Goal: Task Accomplishment & Management: Manage account settings

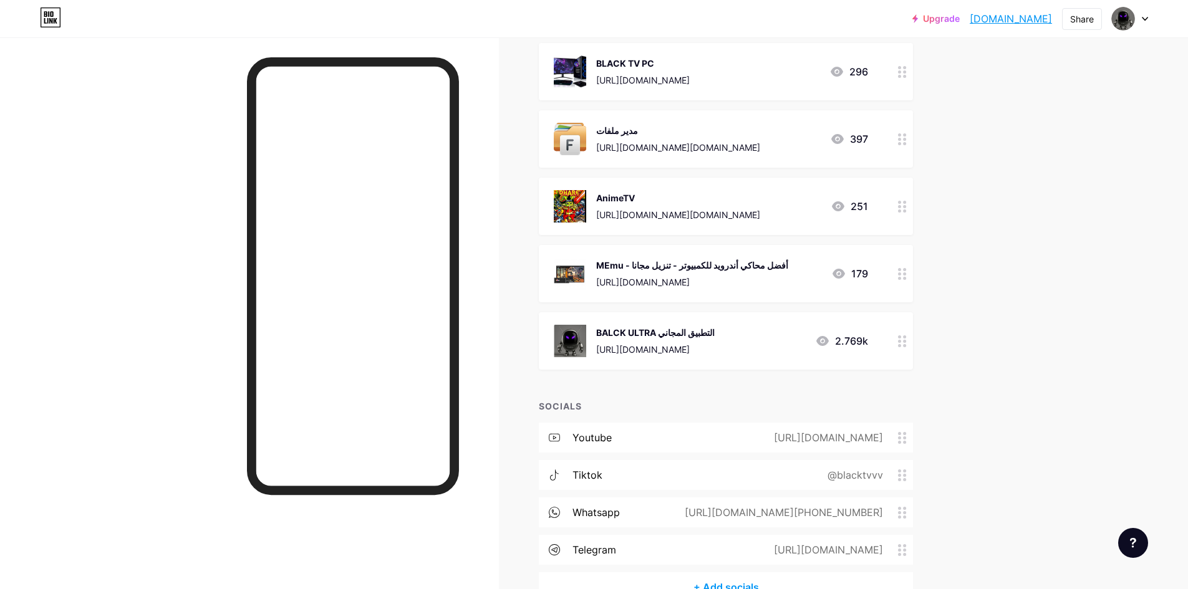
scroll to position [873, 0]
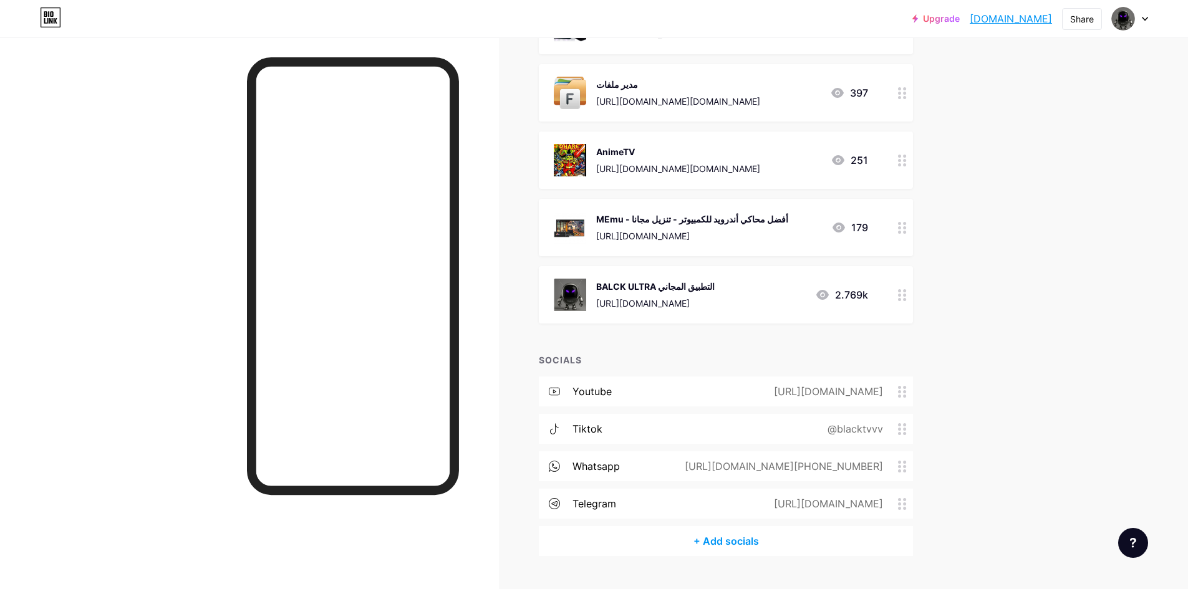
click at [906, 299] on icon at bounding box center [902, 295] width 9 height 12
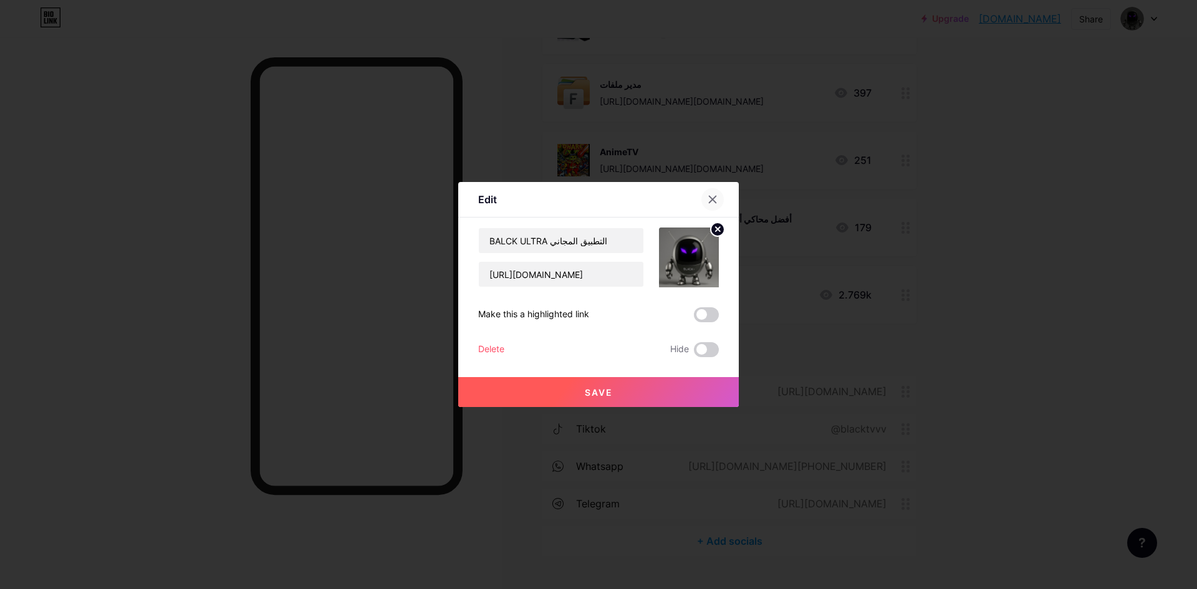
click at [711, 203] on icon at bounding box center [713, 200] width 10 height 10
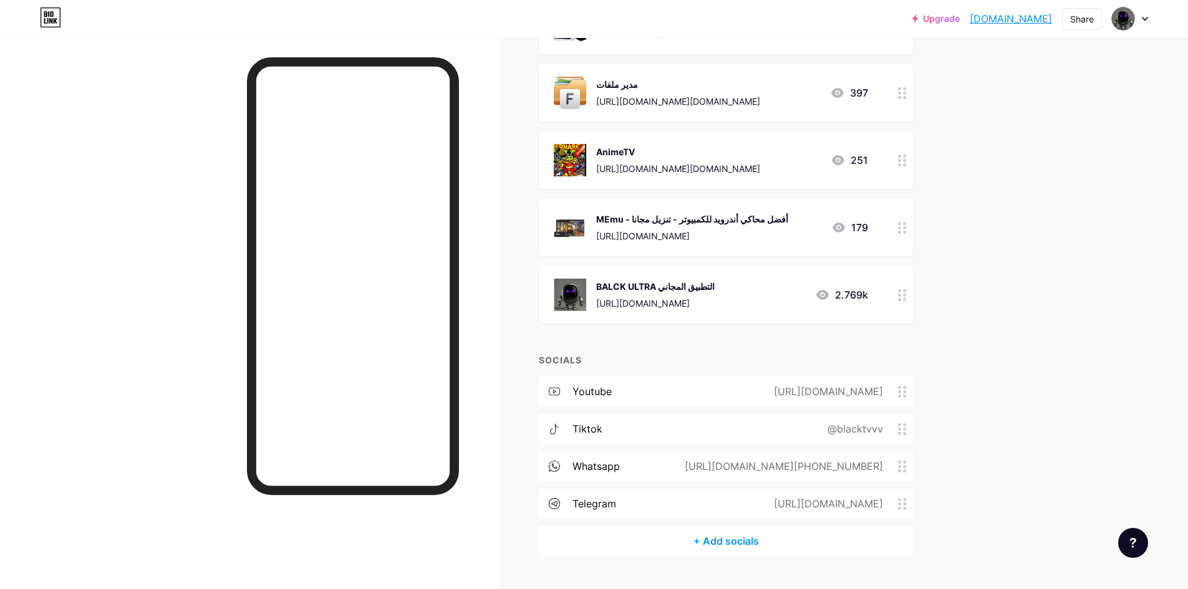
drag, startPoint x: 731, startPoint y: 286, endPoint x: 913, endPoint y: 292, distance: 182.1
click at [913, 292] on div at bounding box center [901, 294] width 21 height 57
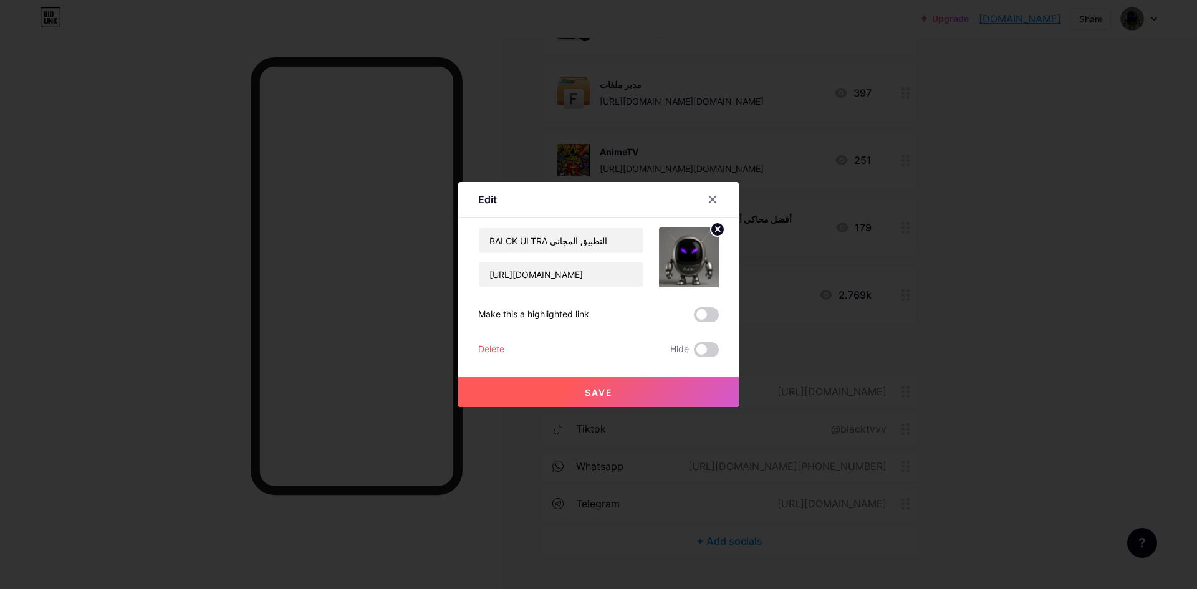
click at [494, 347] on div "Delete" at bounding box center [491, 349] width 26 height 15
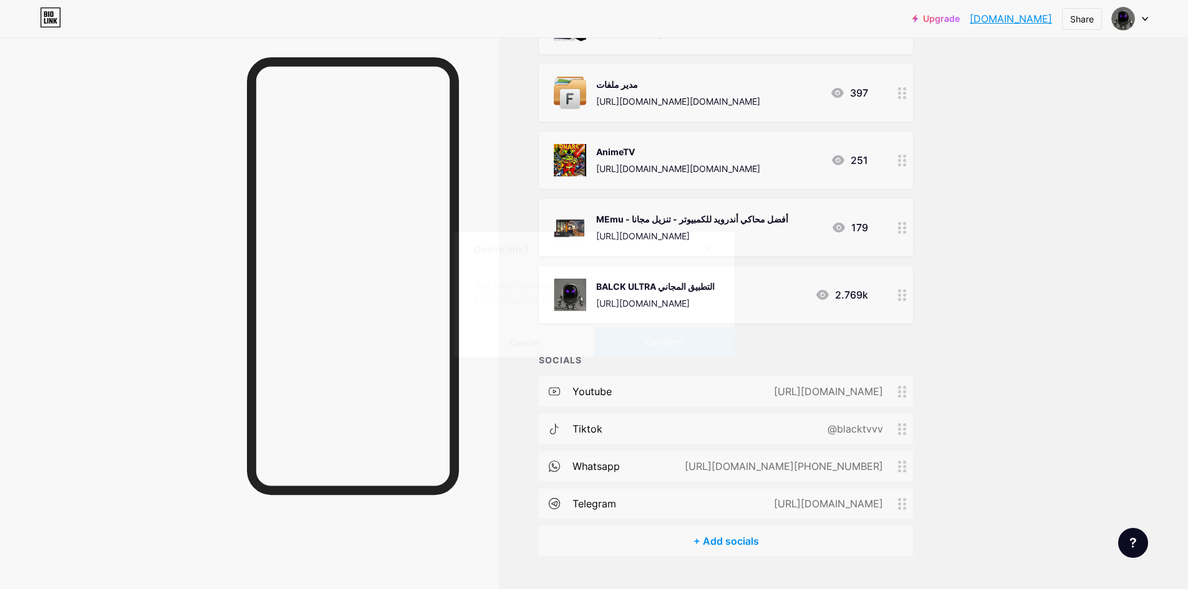
click at [652, 339] on span "Confirm" at bounding box center [664, 342] width 39 height 13
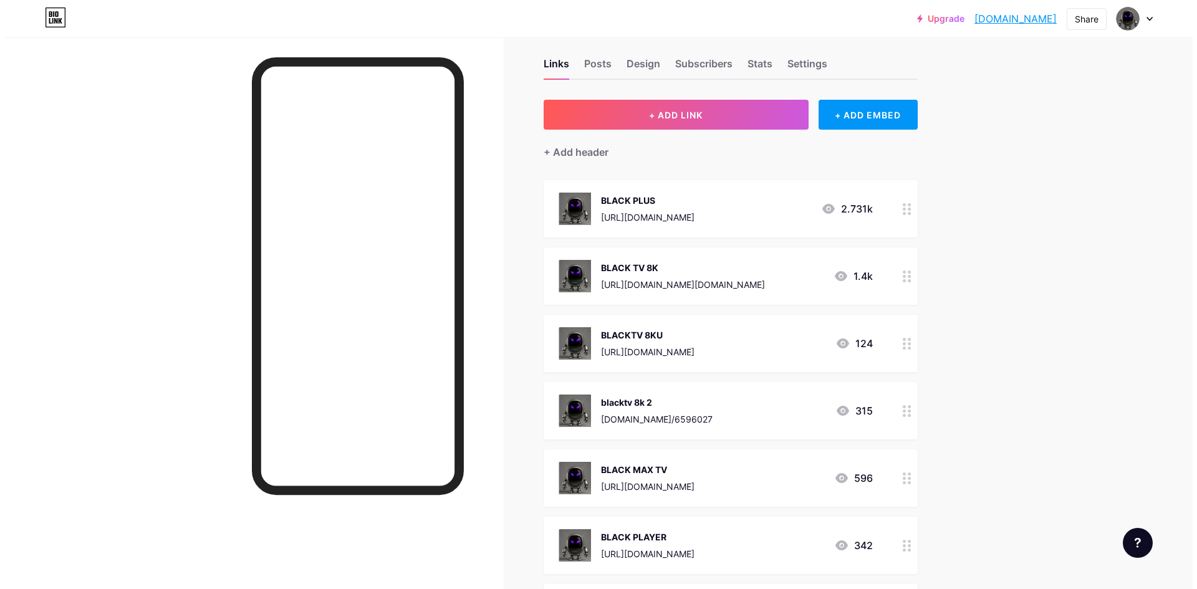
scroll to position [62, 0]
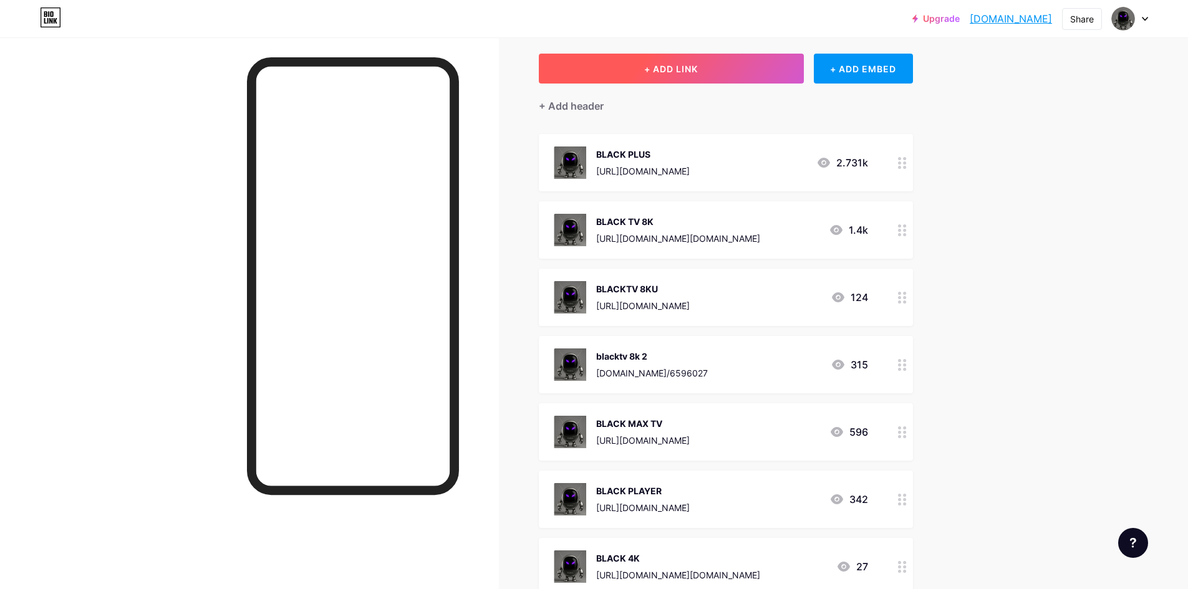
click at [684, 69] on span "+ ADD LINK" at bounding box center [671, 69] width 54 height 11
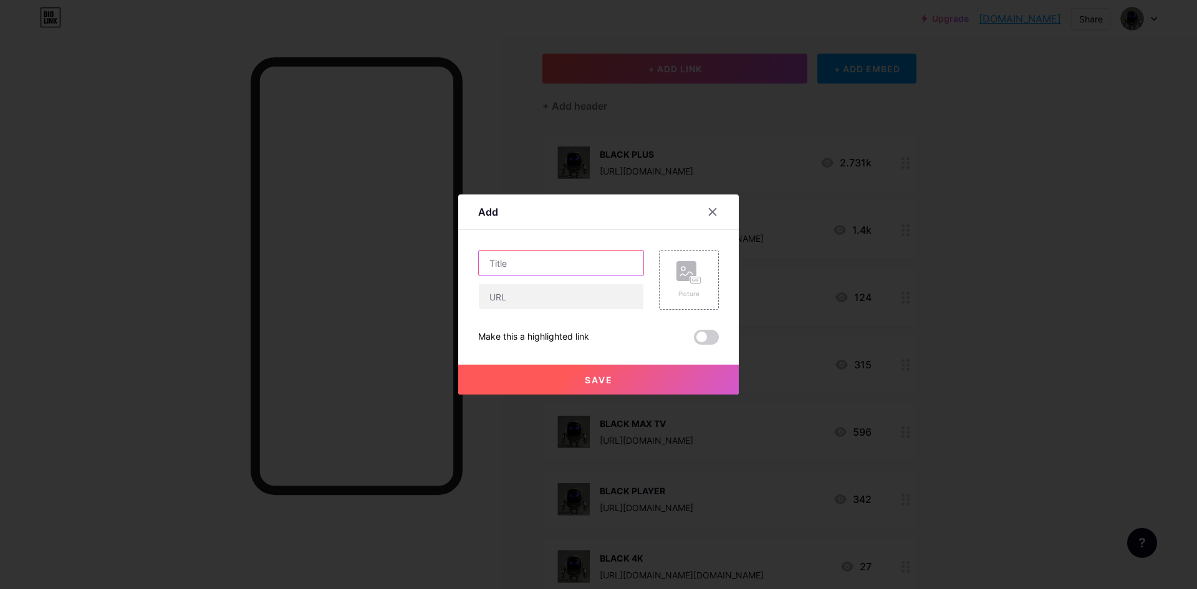
click at [549, 263] on input "text" at bounding box center [561, 263] width 165 height 25
type input "b"
type input "BLACK ULTRA"
click at [550, 303] on input "text" at bounding box center [561, 296] width 165 height 25
paste input "[URL][DOMAIN_NAME]"
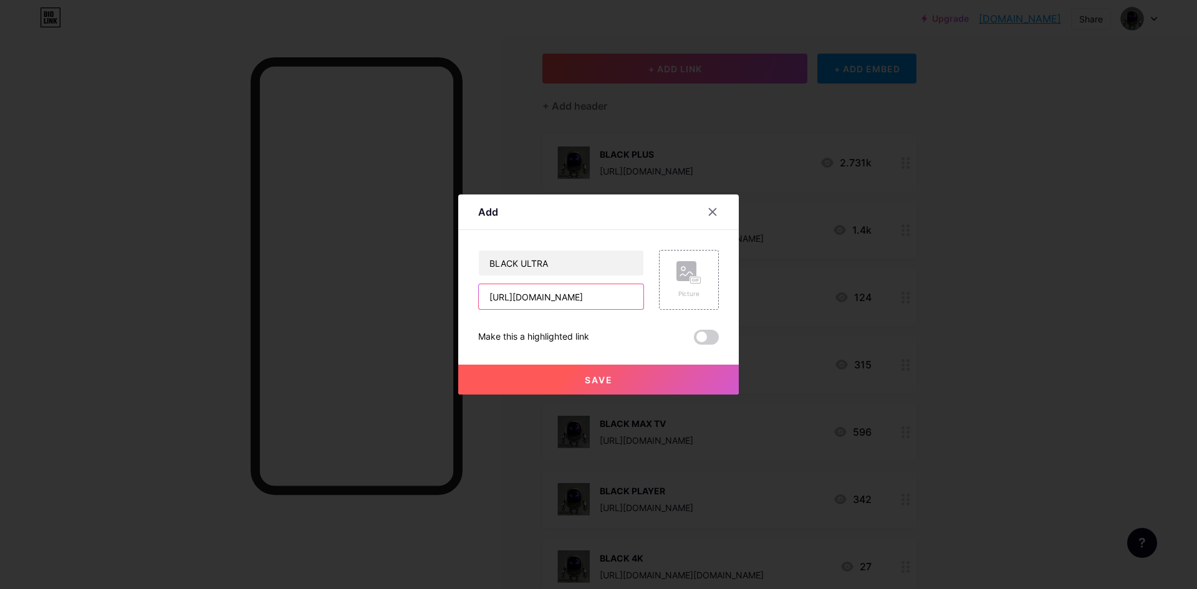
scroll to position [0, 47]
type input "[URL][DOMAIN_NAME]"
click at [688, 290] on div "Picture" at bounding box center [688, 293] width 25 height 9
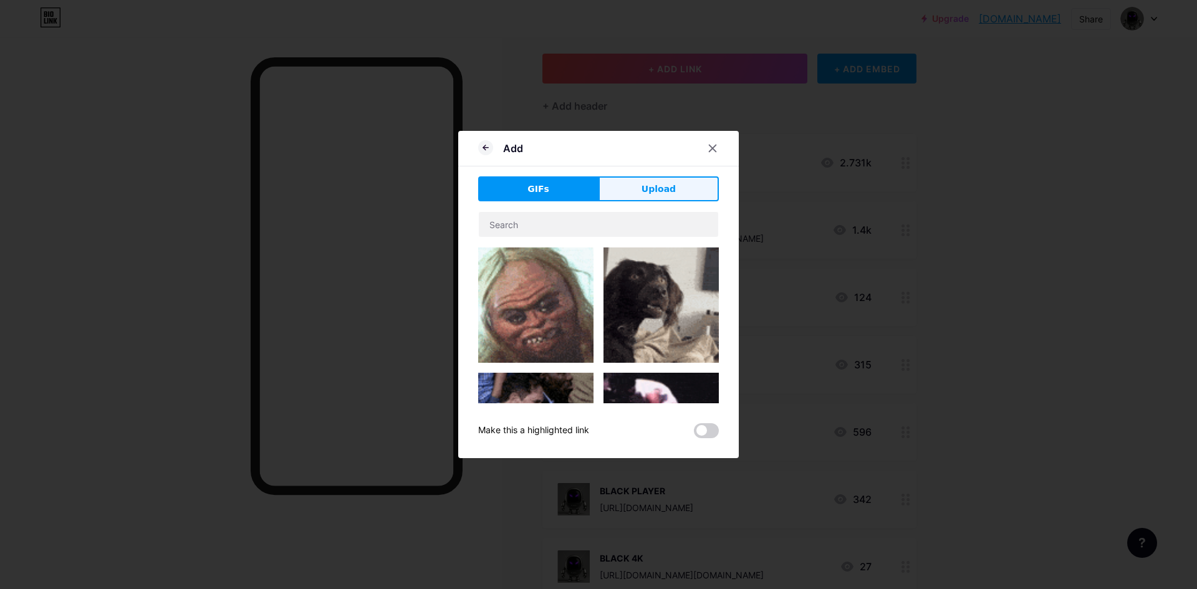
click at [663, 191] on span "Upload" at bounding box center [659, 189] width 34 height 13
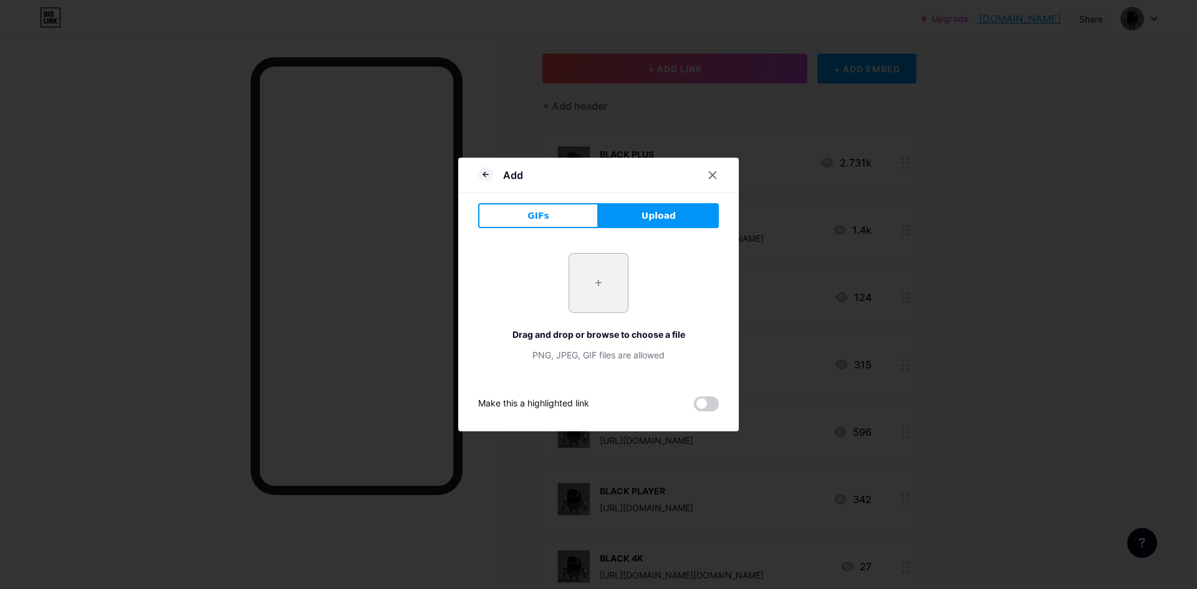
click at [603, 290] on input "file" at bounding box center [598, 283] width 59 height 59
type input "C:\fakepath\1.jpg"
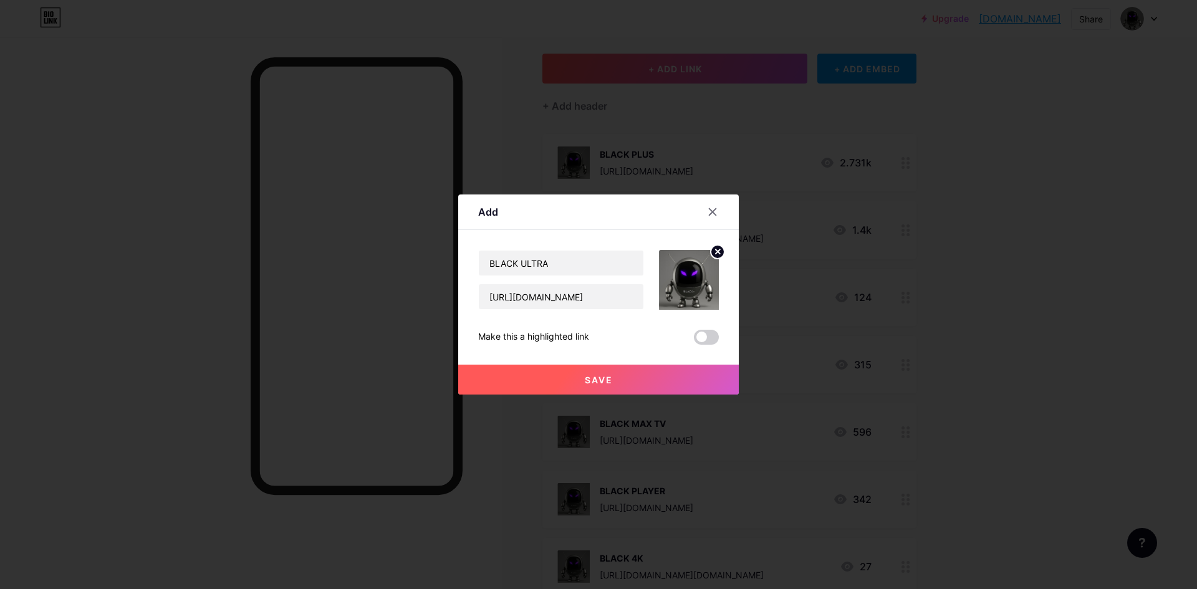
click at [601, 385] on button "Save" at bounding box center [598, 380] width 281 height 30
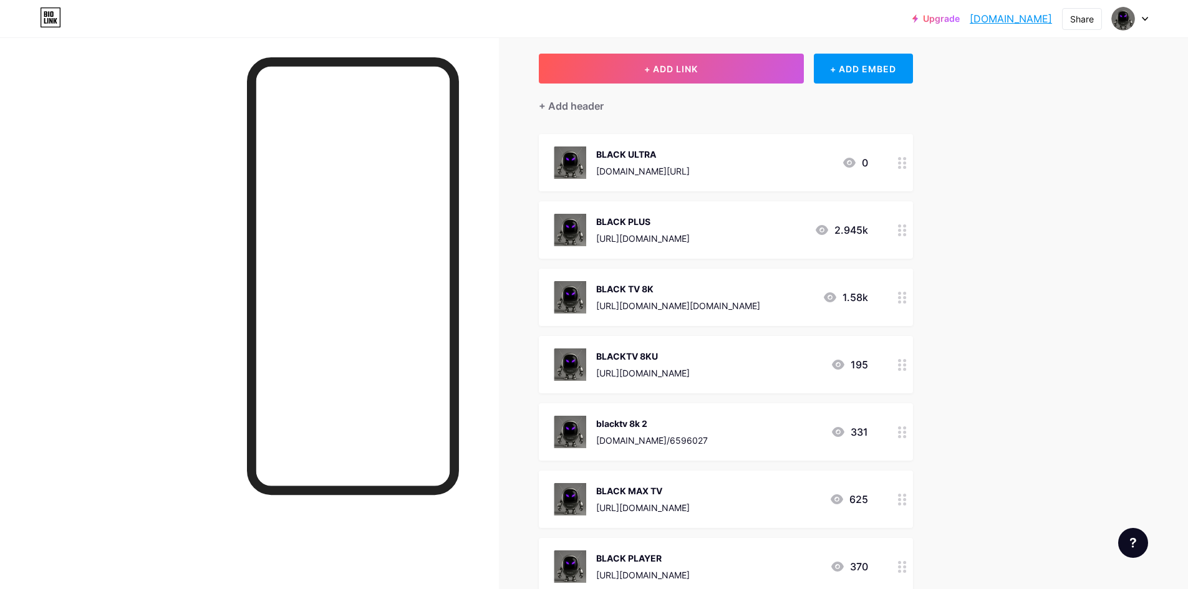
drag, startPoint x: 779, startPoint y: 171, endPoint x: 597, endPoint y: 168, distance: 182.1
click at [597, 168] on div "BLACK ULTRA [DOMAIN_NAME][URL] 0" at bounding box center [711, 163] width 314 height 32
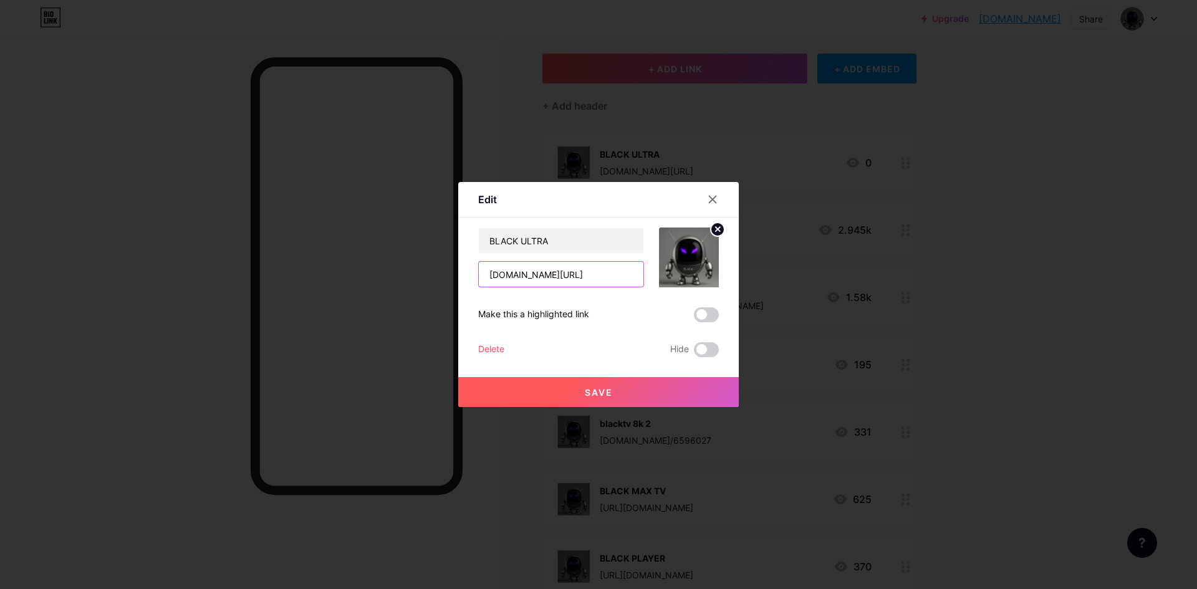
click at [555, 274] on input "[DOMAIN_NAME][URL]" at bounding box center [561, 274] width 165 height 25
paste input "http://"
drag, startPoint x: 502, startPoint y: 271, endPoint x: 364, endPoint y: 266, distance: 137.8
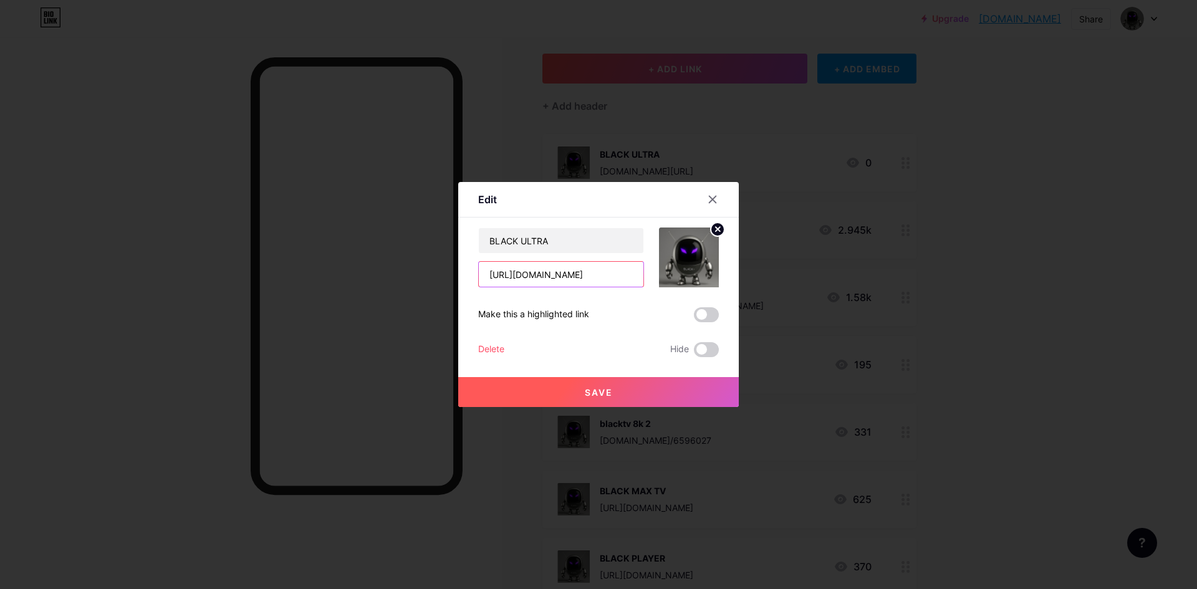
click at [364, 266] on div "Edit Content YouTube Play YouTube video without leaving your page. ADD Vimeo Pl…" at bounding box center [598, 294] width 1197 height 589
type input "[URL][DOMAIN_NAME]"
click at [580, 397] on button "Save" at bounding box center [598, 392] width 281 height 30
